Goal: Information Seeking & Learning: Understand process/instructions

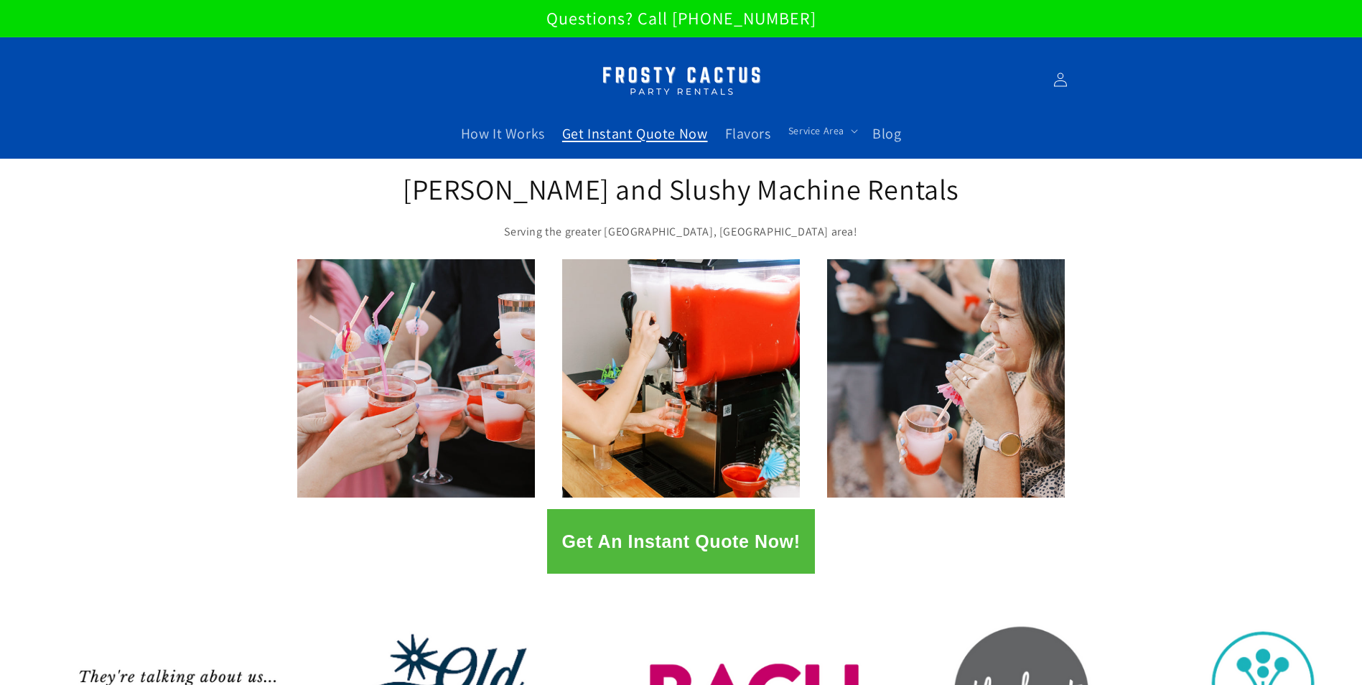
click at [593, 131] on span "Get Instant Quote Now" at bounding box center [635, 133] width 146 height 19
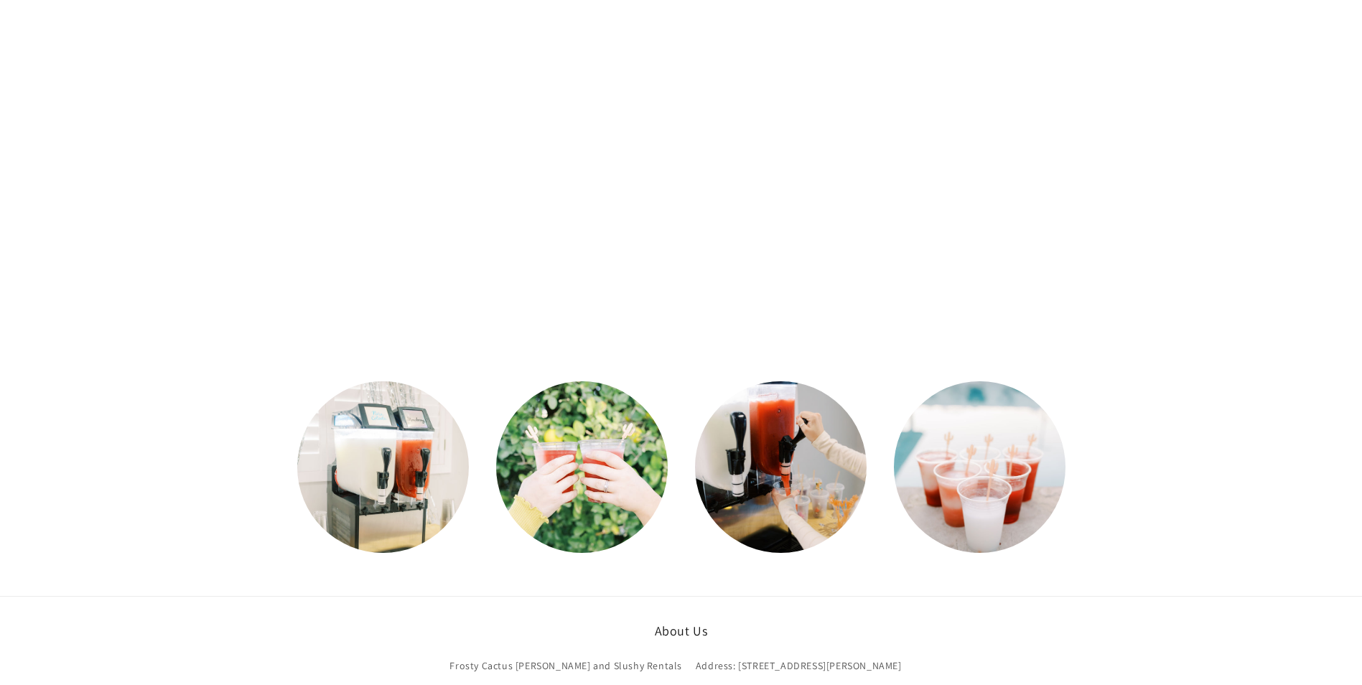
scroll to position [144, 0]
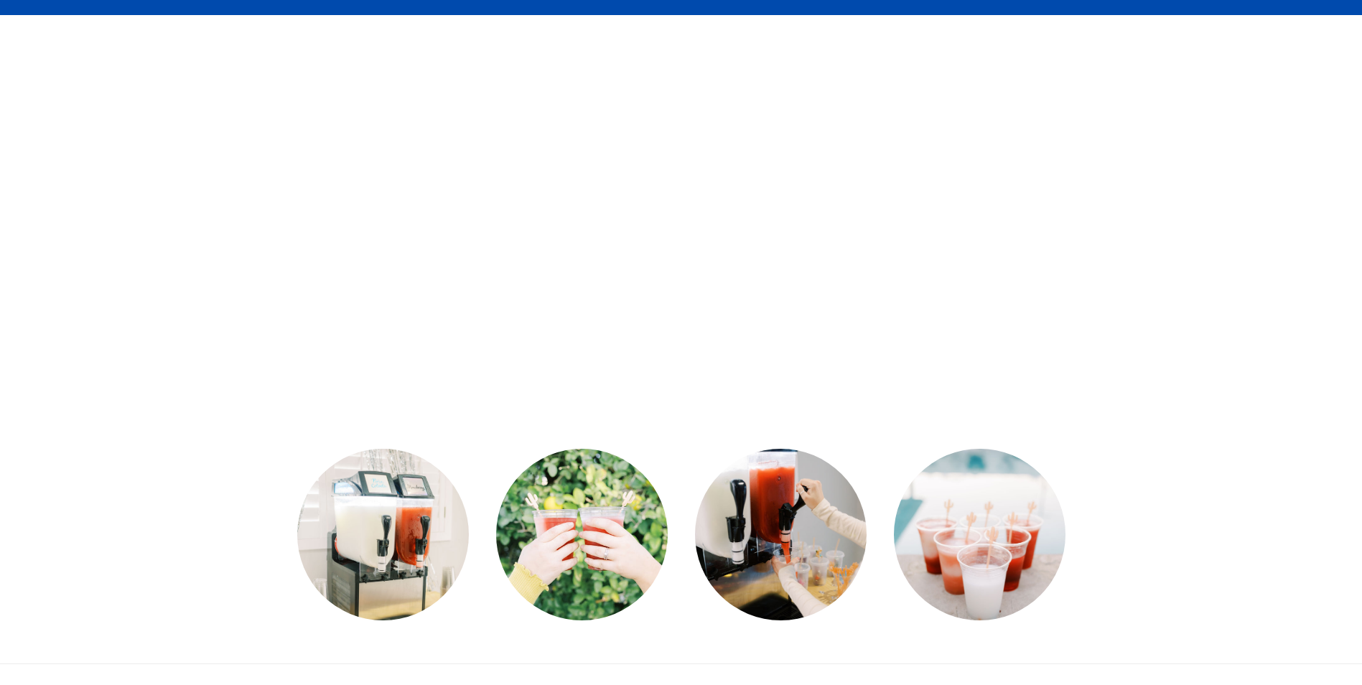
click at [100, 406] on div at bounding box center [681, 219] width 1362 height 408
click at [1178, 481] on div at bounding box center [681, 534] width 1362 height 223
click at [955, 412] on div at bounding box center [681, 219] width 1362 height 408
